Goal: Find contact information: Find contact information

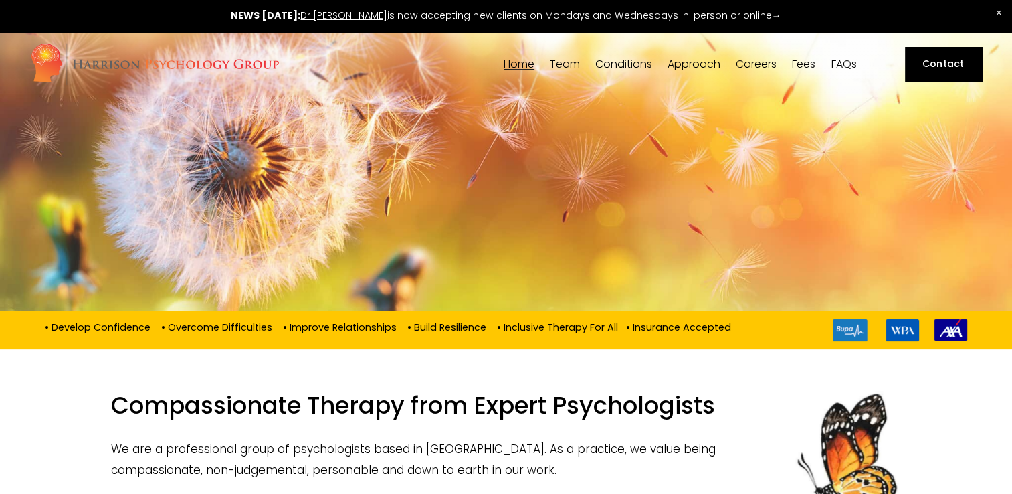
click at [376, 15] on link "Dr [PERSON_NAME]" at bounding box center [343, 15] width 87 height 13
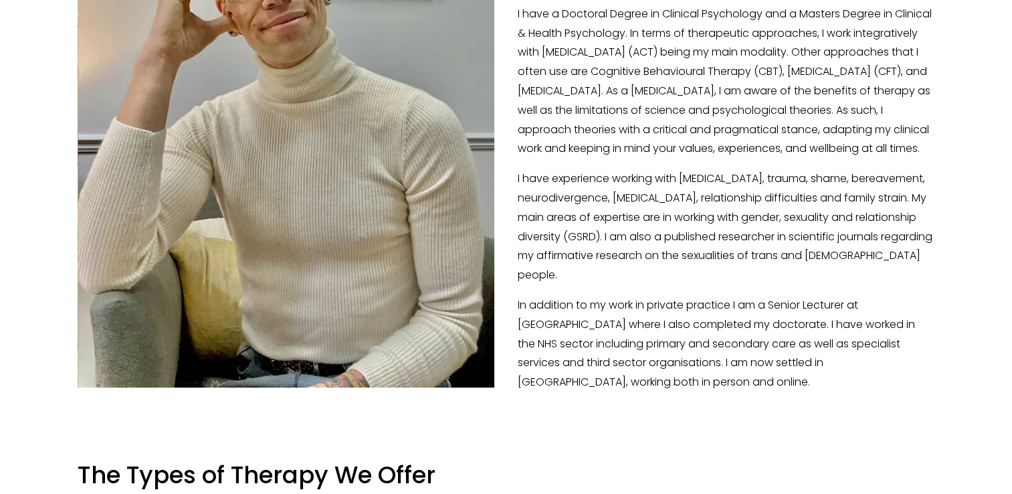
scroll to position [219, 0]
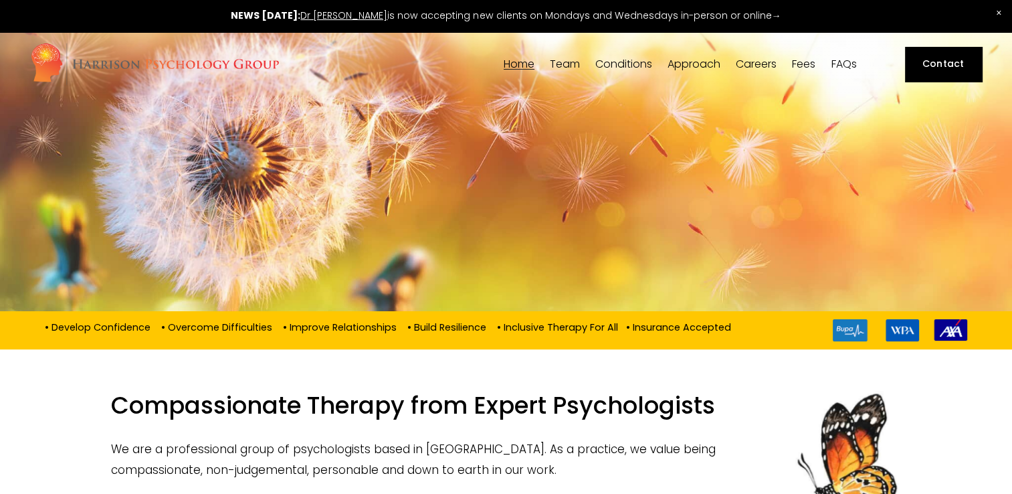
click at [838, 63] on link "FAQs" at bounding box center [843, 64] width 25 height 13
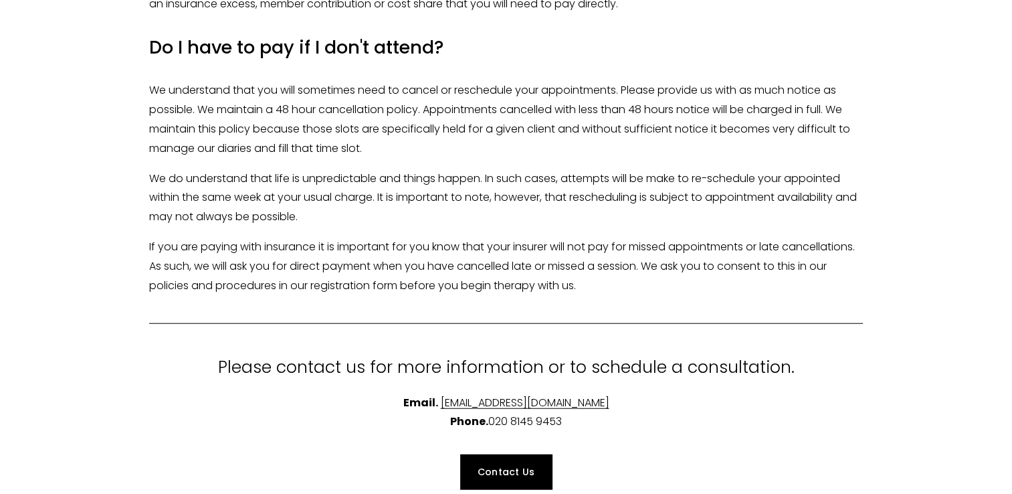
scroll to position [3215, 0]
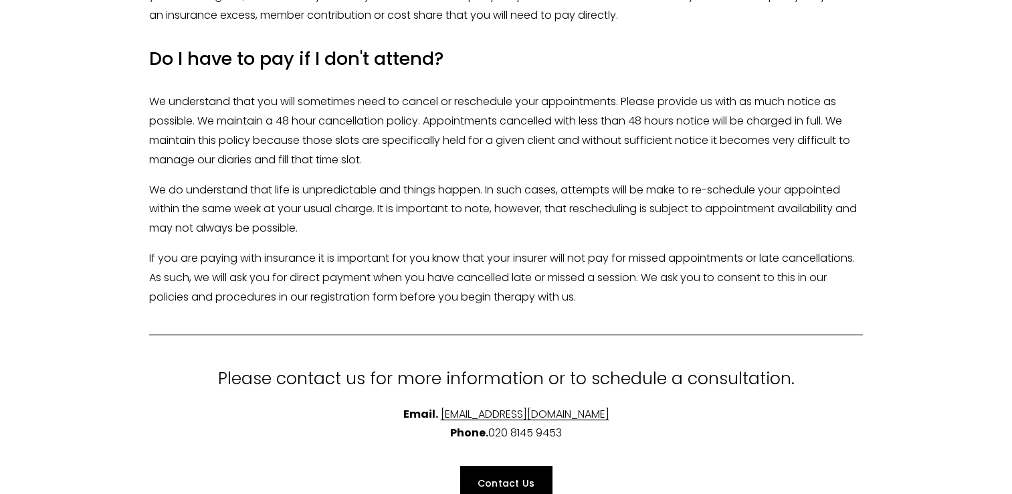
click at [740, 219] on p "We do understand that life is unpredictable and things happen. In such cases, a…" at bounding box center [506, 210] width 714 height 58
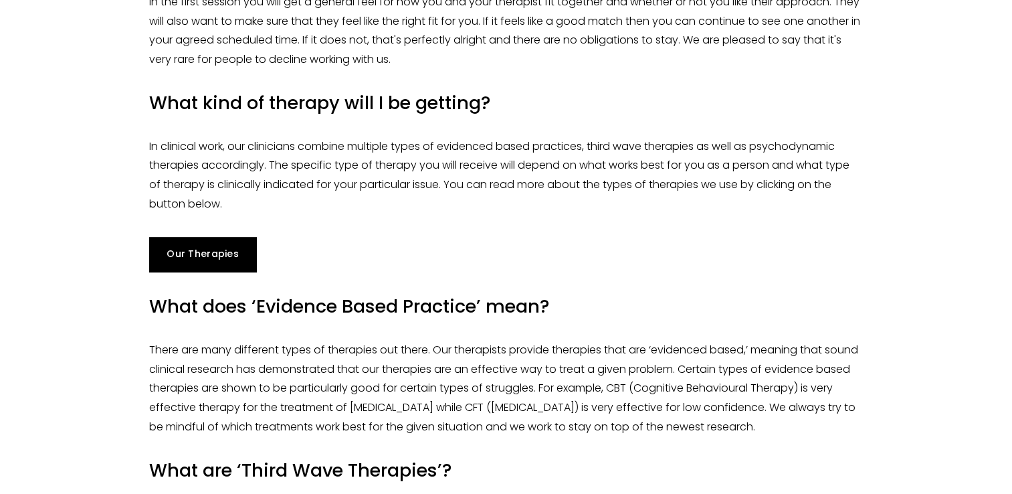
scroll to position [202, 0]
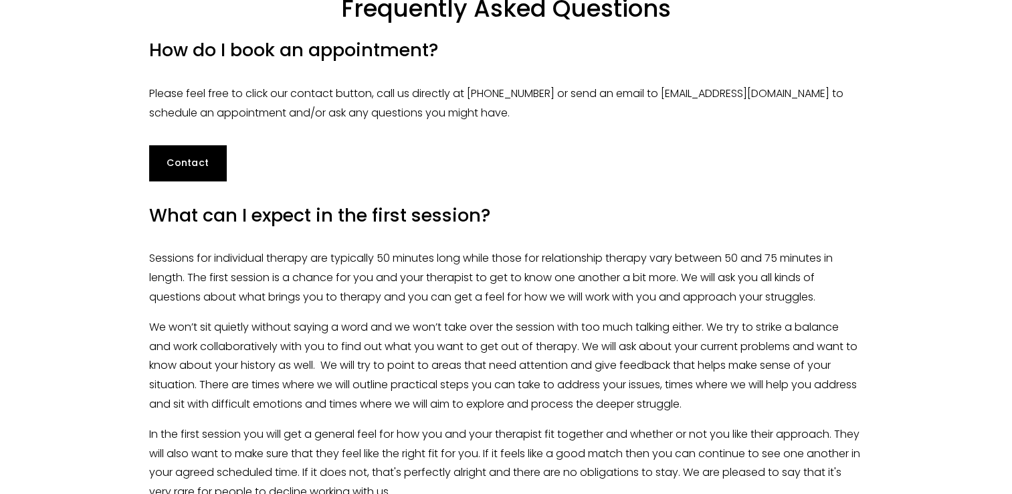
click at [542, 146] on div "Contact" at bounding box center [506, 163] width 737 height 58
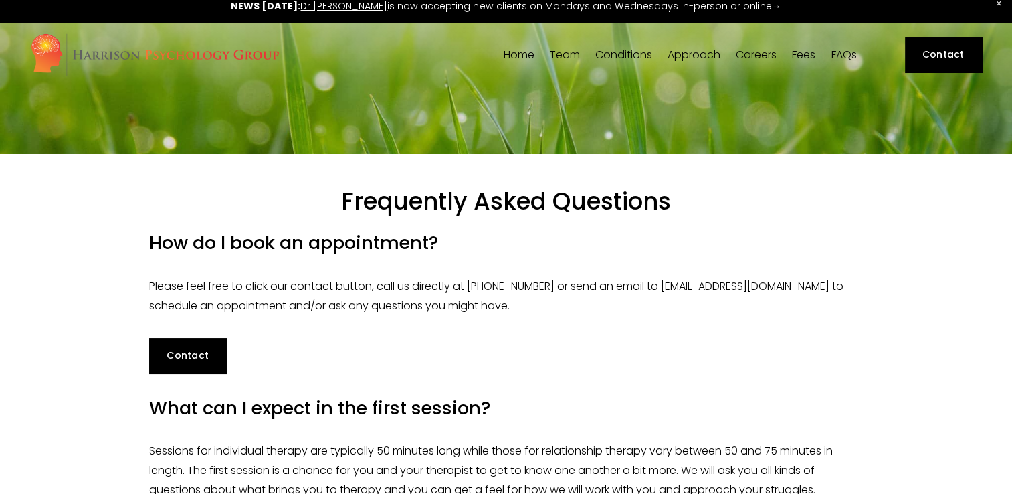
scroll to position [0, 0]
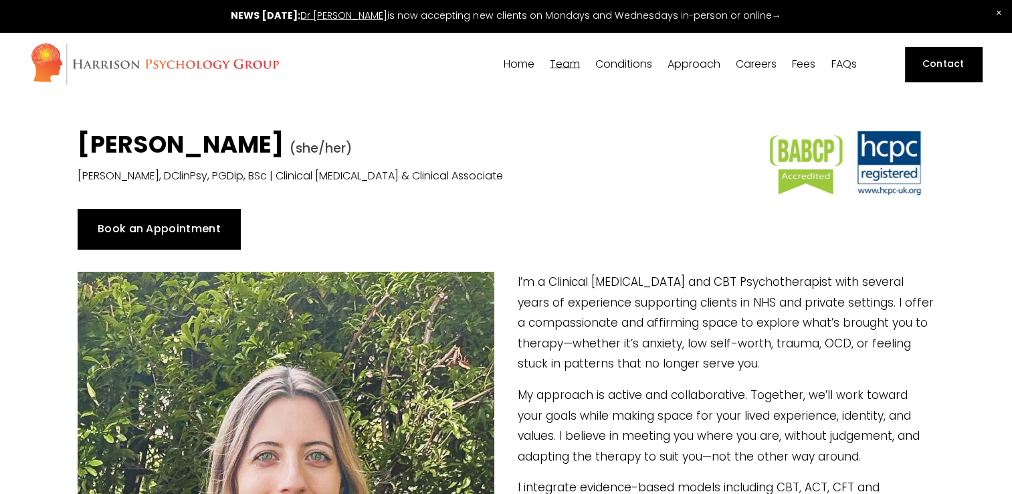
click at [949, 68] on link "Contact" at bounding box center [943, 64] width 77 height 35
